Goal: Task Accomplishment & Management: Use online tool/utility

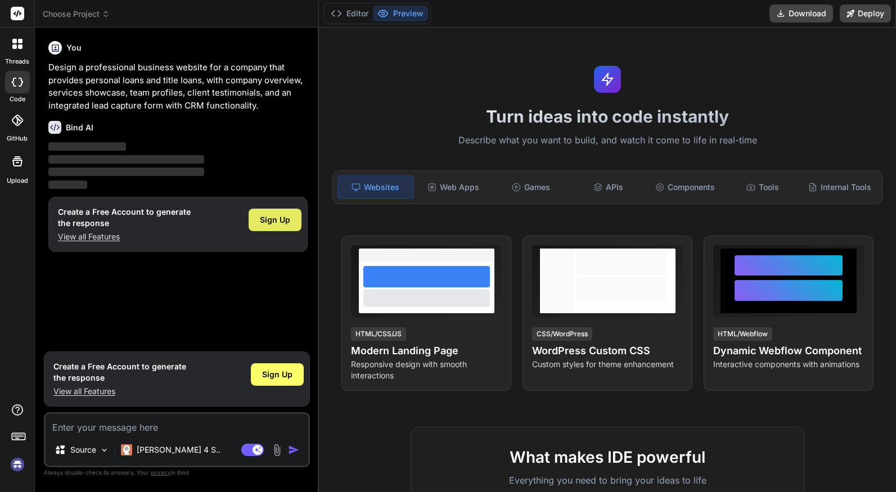
click at [276, 219] on span "Sign Up" at bounding box center [275, 219] width 30 height 11
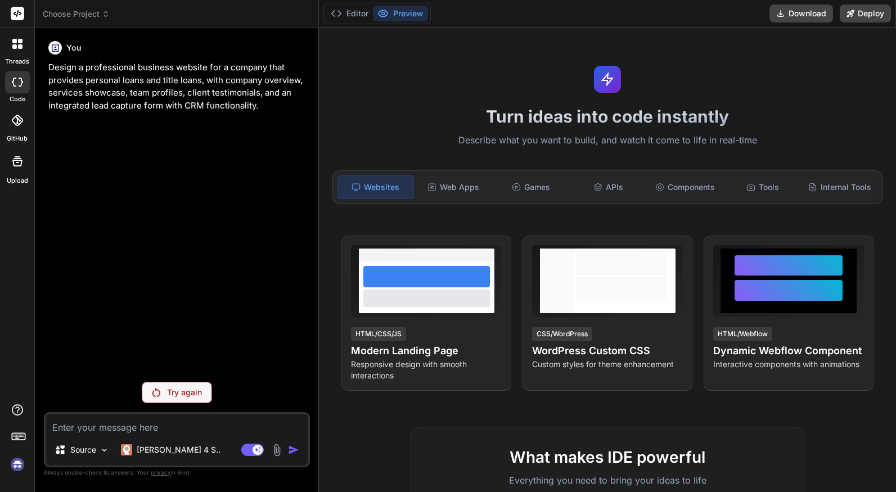
click at [185, 390] on p "Try again" at bounding box center [184, 392] width 35 height 11
click at [190, 394] on p "Try again" at bounding box center [184, 392] width 35 height 11
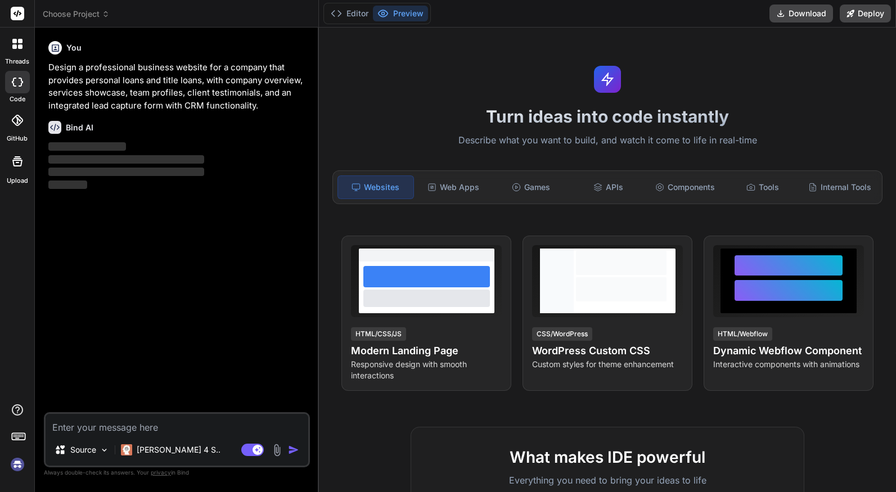
type textarea "x"
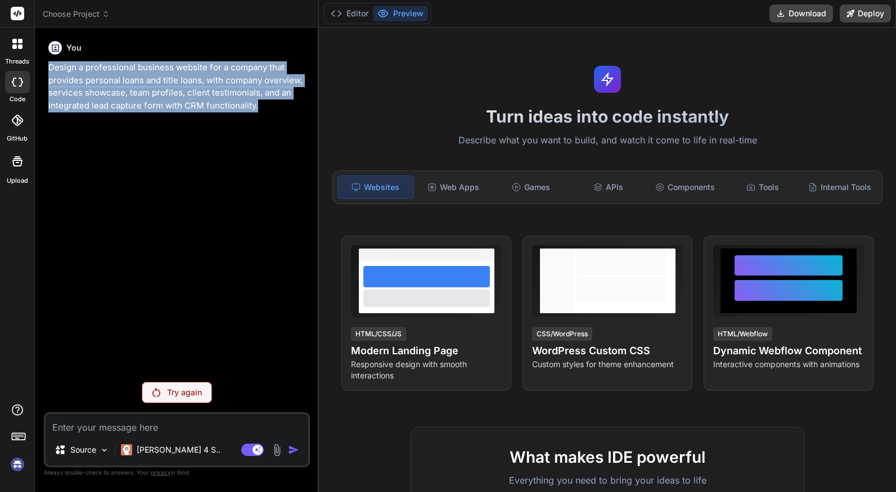
drag, startPoint x: 262, startPoint y: 107, endPoint x: 45, endPoint y: 72, distance: 219.8
click at [45, 72] on div "You Design a professional business website for a company that provides personal…" at bounding box center [177, 264] width 266 height 455
copy p "Design a professional business website for a company that provides personal loa…"
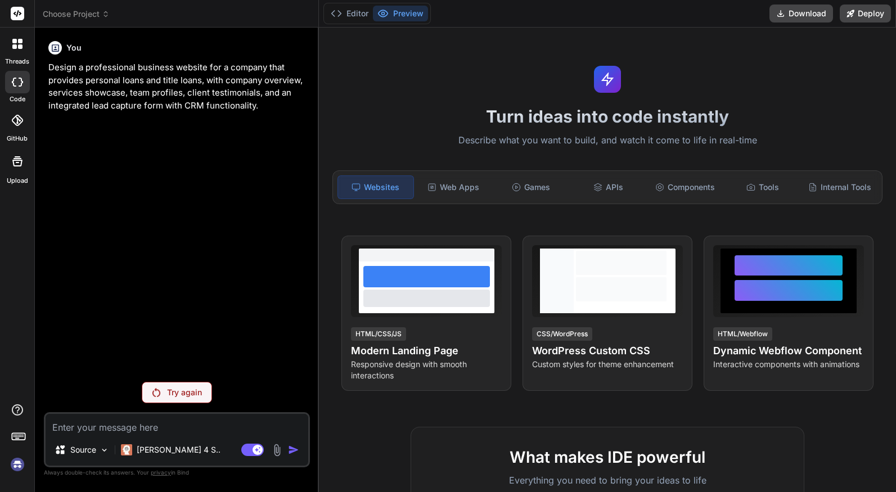
click at [140, 430] on textarea at bounding box center [177, 424] width 263 height 20
paste textarea "Design a professional business website for a company that provides personal loa…"
type textarea "Design a professional business website for a company that provides personal loa…"
type textarea "x"
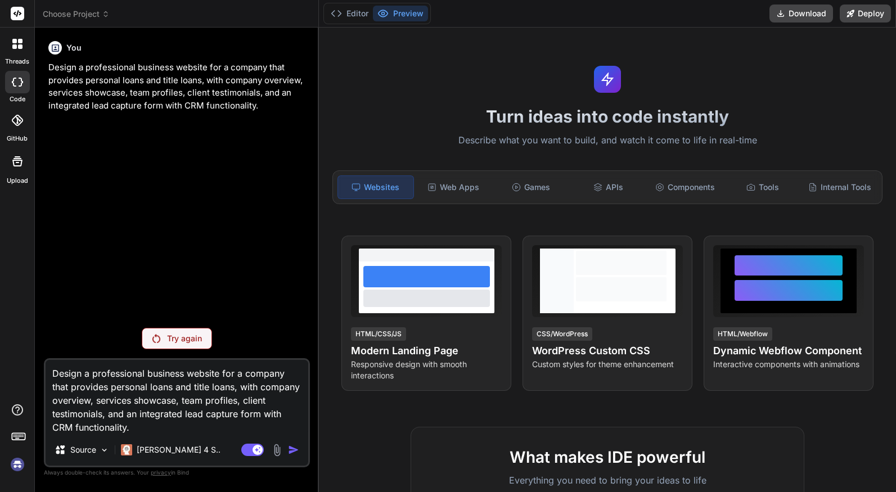
type textarea "Design a professional business website for a company that provides personal loa…"
click at [192, 347] on div "Try again" at bounding box center [177, 338] width 70 height 21
click at [187, 337] on p "Try again" at bounding box center [184, 338] width 35 height 11
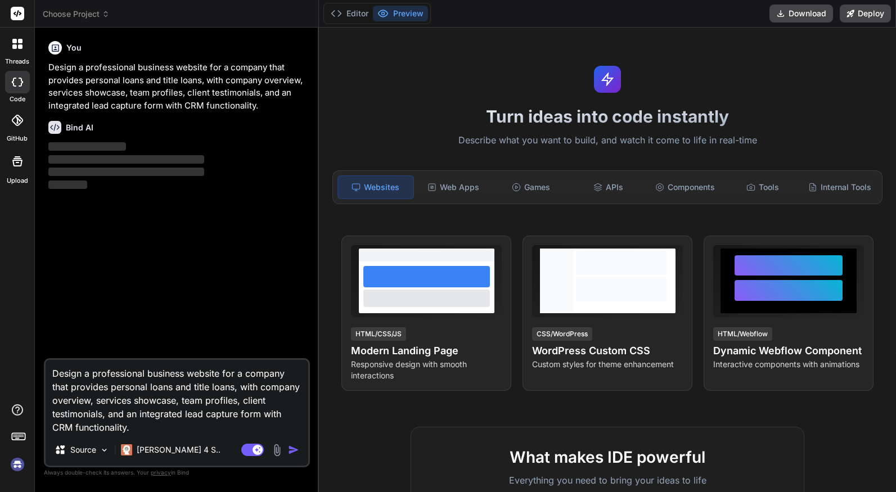
type textarea "x"
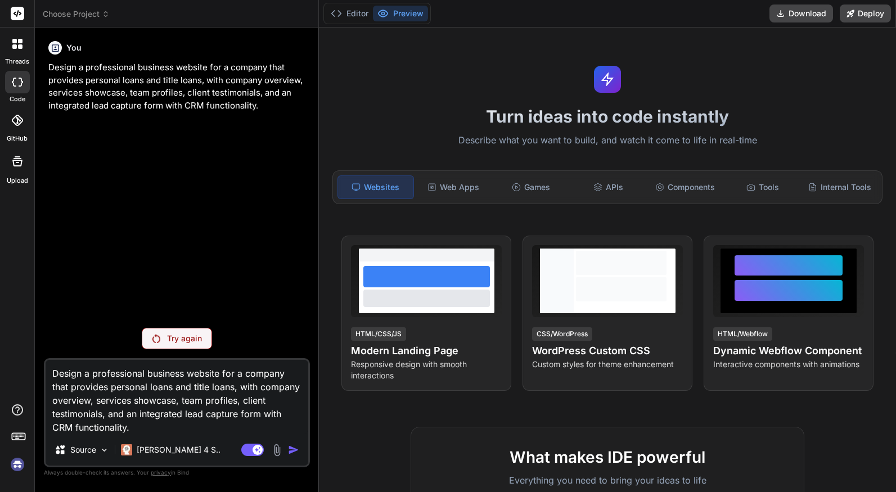
click at [102, 10] on icon at bounding box center [106, 14] width 8 height 8
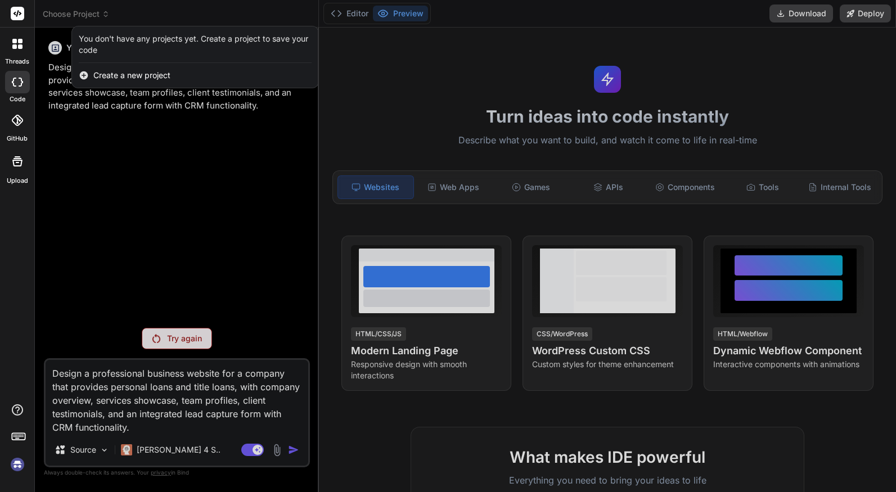
click at [102, 13] on div at bounding box center [448, 246] width 896 height 492
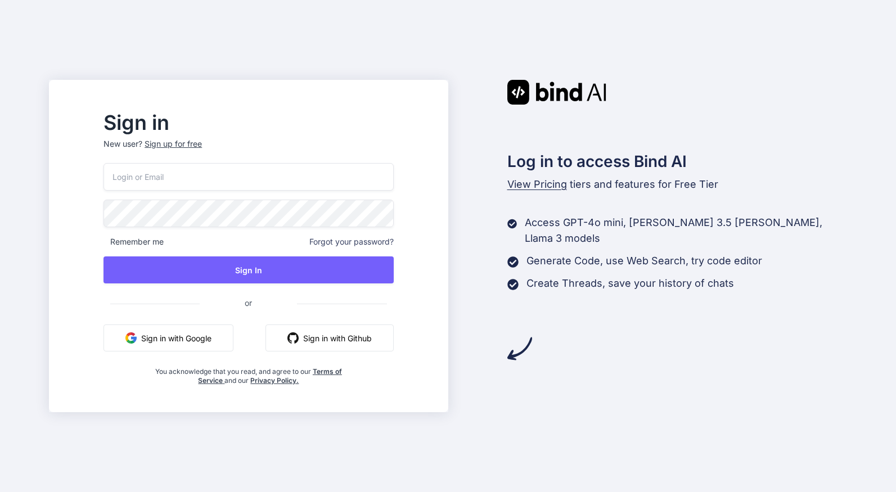
click at [307, 171] on input "email" at bounding box center [248, 177] width 290 height 28
type input "troy.kelly@blazeinterfaces.com"
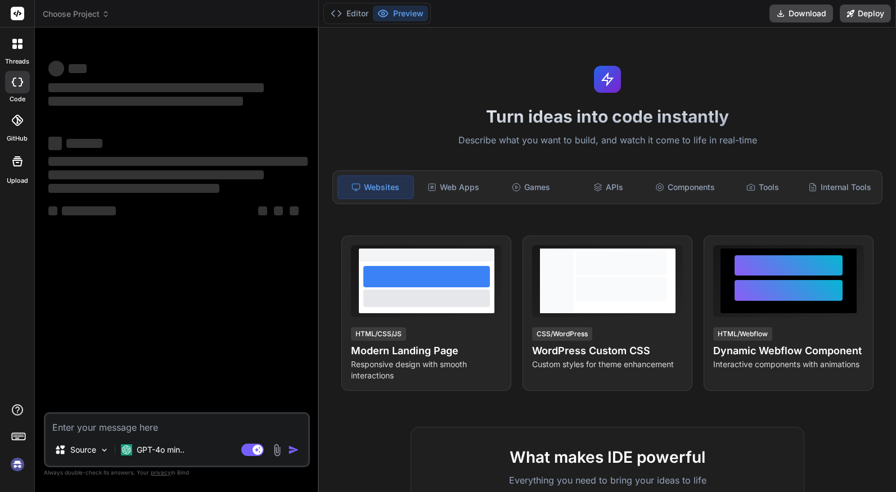
type textarea "x"
click at [19, 84] on icon at bounding box center [17, 82] width 11 height 9
click at [16, 48] on icon at bounding box center [17, 44] width 10 height 10
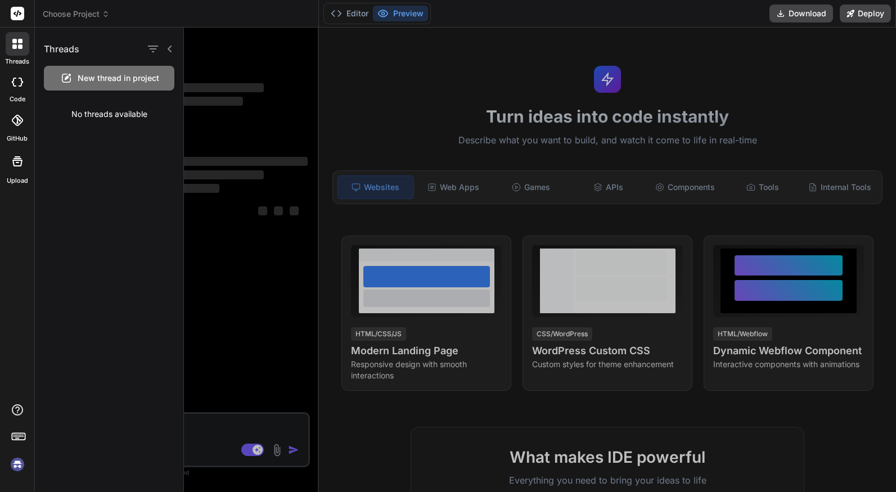
click at [17, 74] on div at bounding box center [17, 82] width 25 height 22
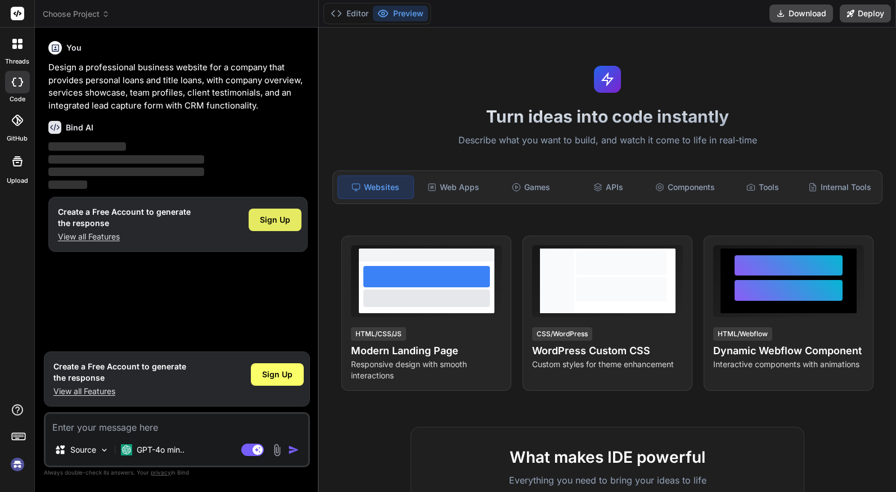
click at [275, 221] on span "Sign Up" at bounding box center [275, 219] width 30 height 11
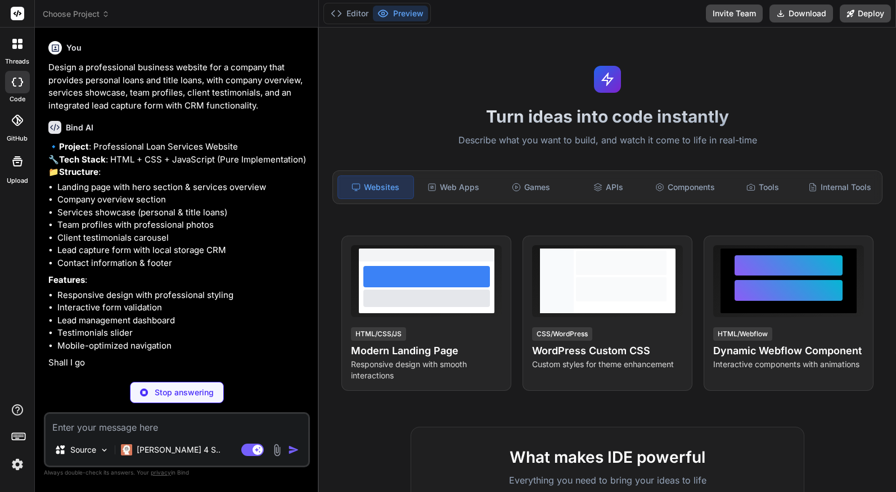
type textarea "x"
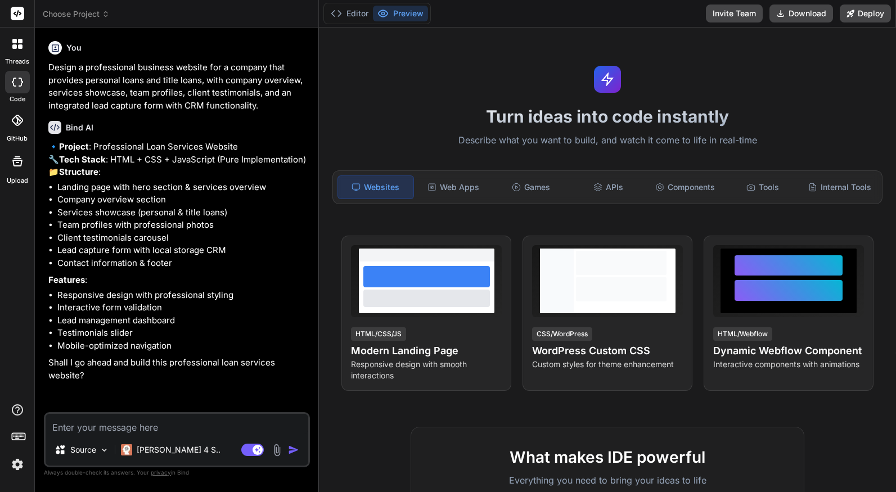
click at [152, 428] on textarea at bounding box center [177, 424] width 263 height 20
type textarea "y"
type textarea "x"
type textarea "ye"
type textarea "x"
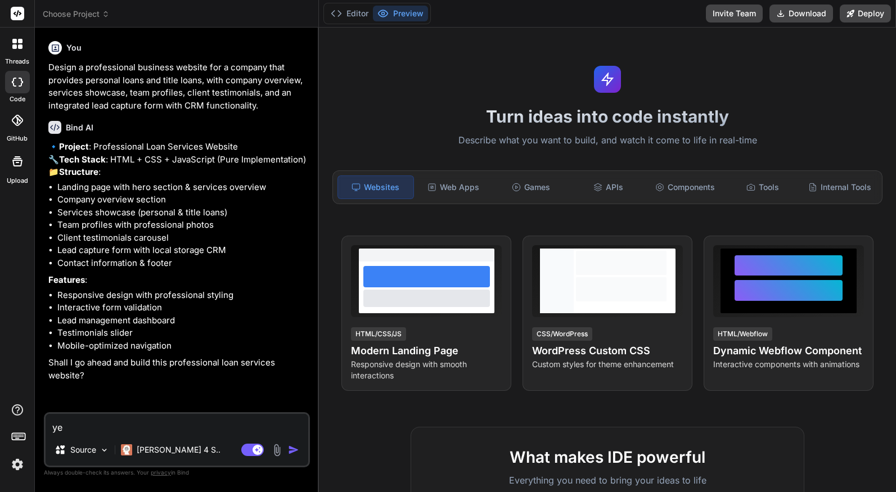
type textarea "yes"
type textarea "x"
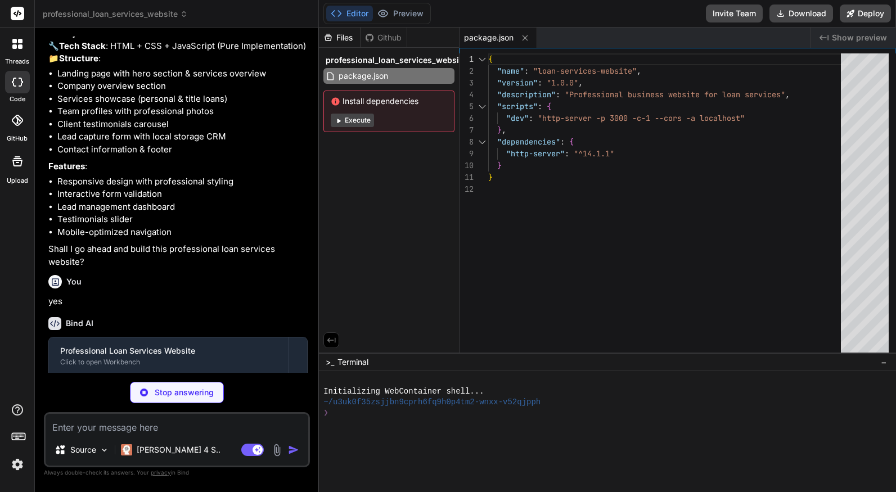
scroll to position [192, 0]
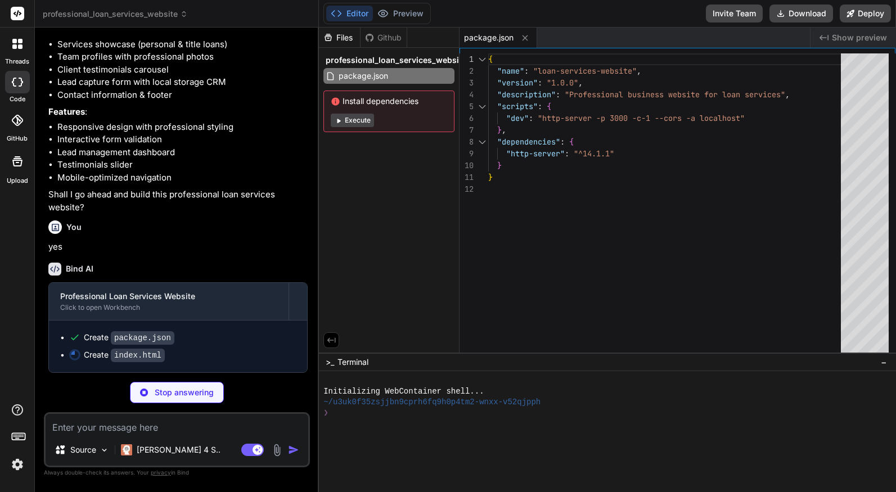
type textarea "x"
type textarea "<script src="script.js"></script> </body> </html>"
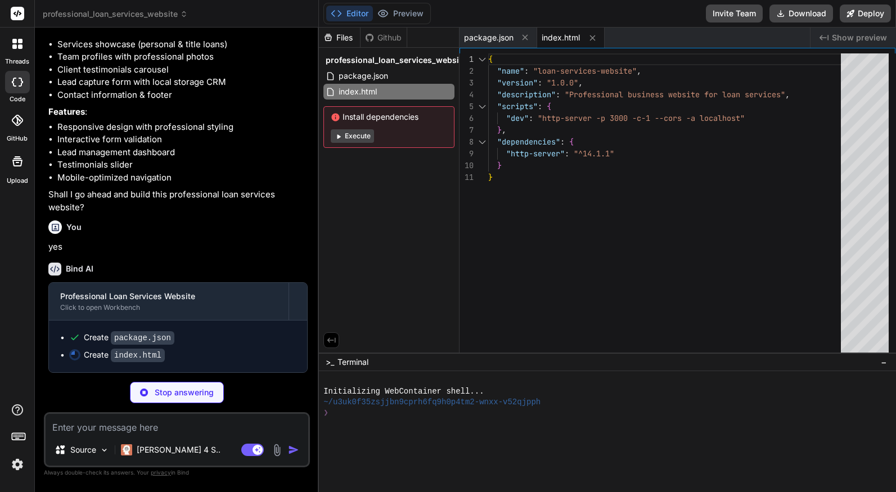
type textarea "x"
type textarea "min-width: 800px; } }"
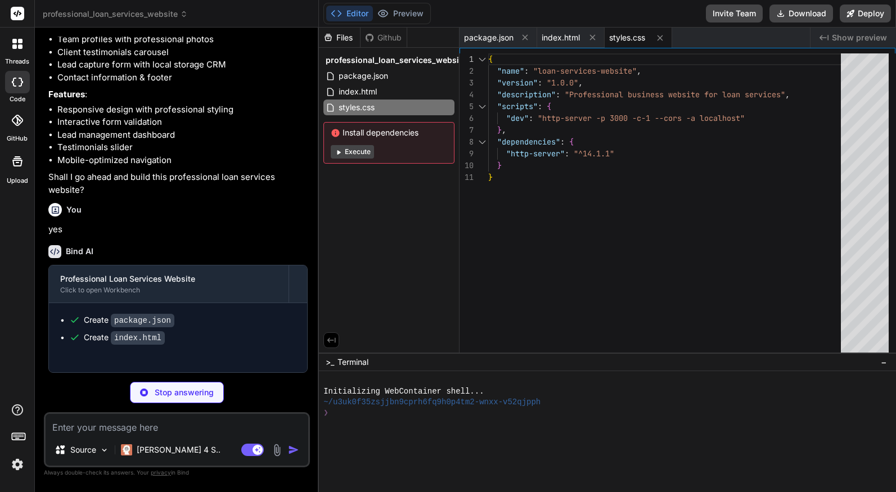
type textarea "x"
type textarea "if (elementTop < window.innerHeight - elementVisible) { element.classList.add('…"
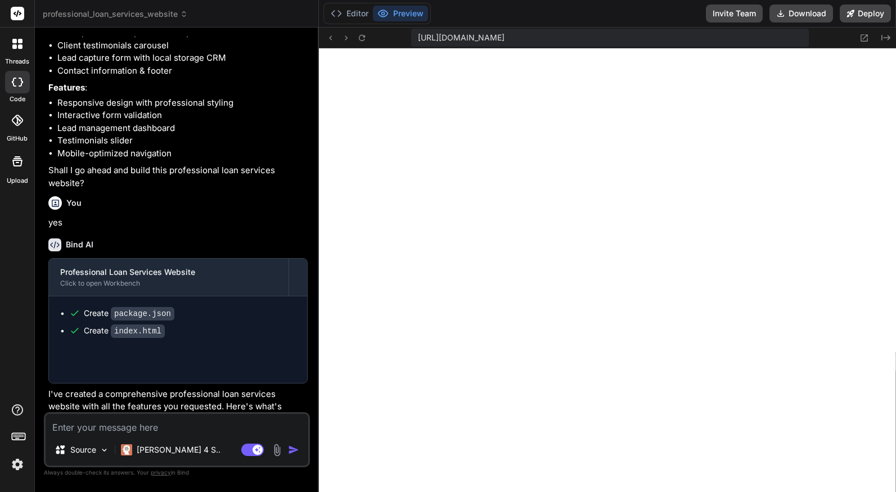
type textarea "x"
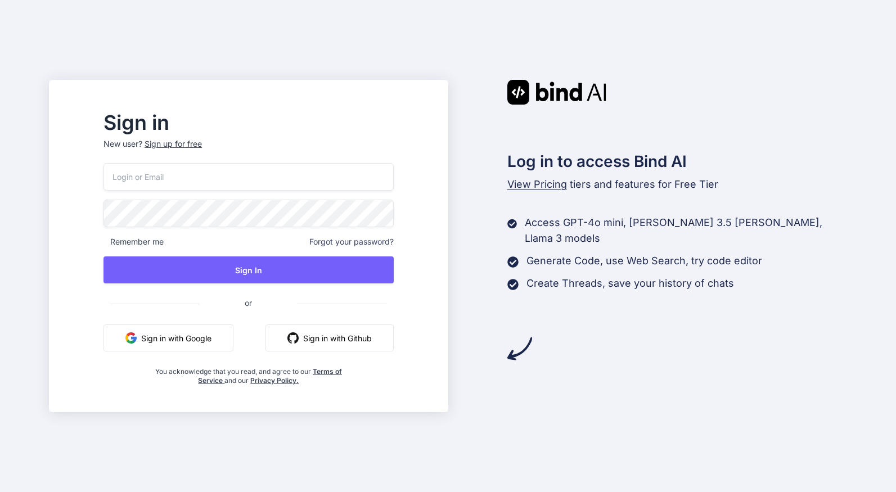
click at [268, 176] on input "email" at bounding box center [248, 177] width 290 height 28
type input "[PERSON_NAME][EMAIL_ADDRESS][PERSON_NAME][DOMAIN_NAME]"
